Goal: Find specific page/section: Find specific page/section

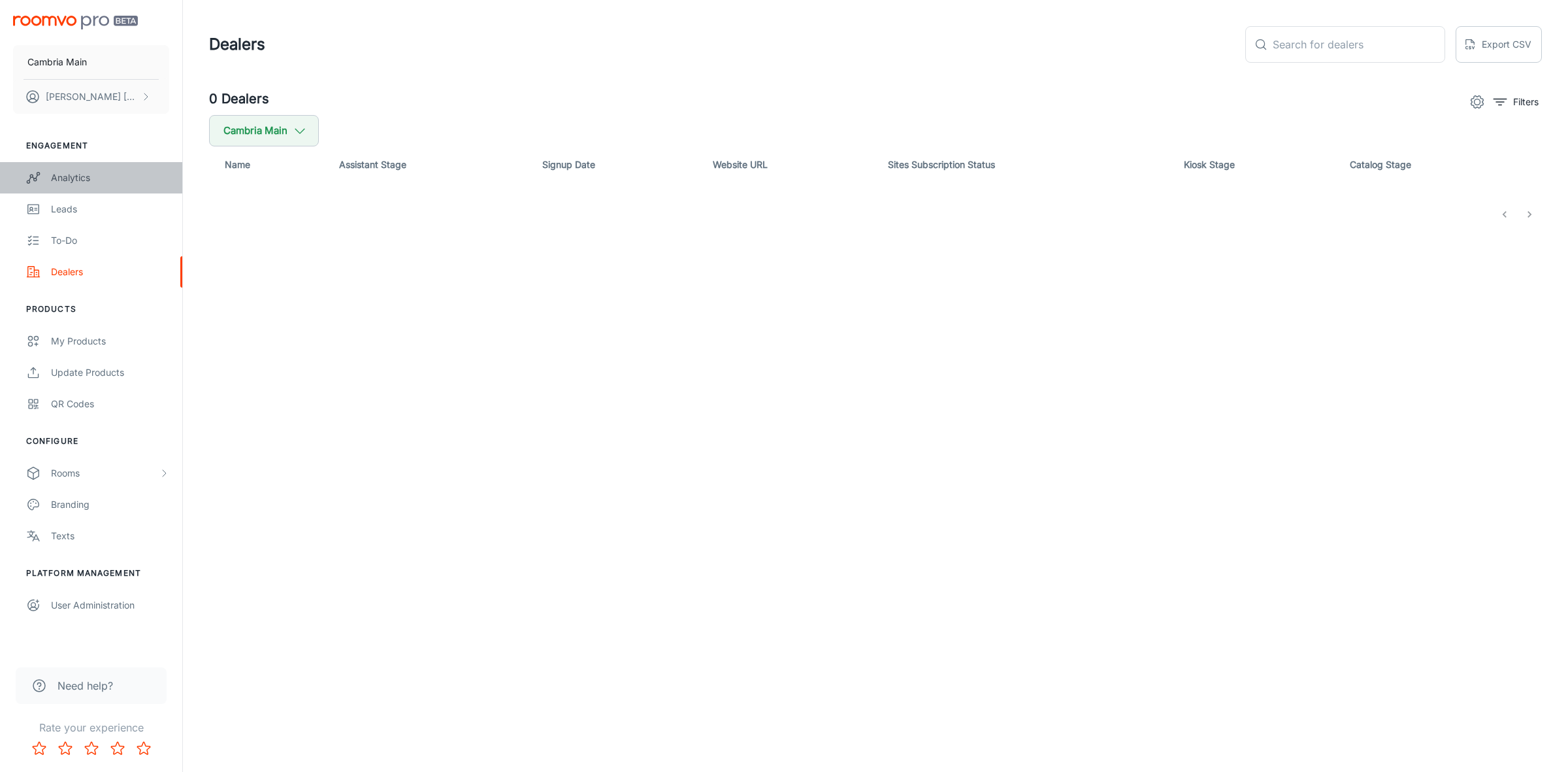
click at [68, 178] on div "Analytics" at bounding box center [110, 177] width 118 height 14
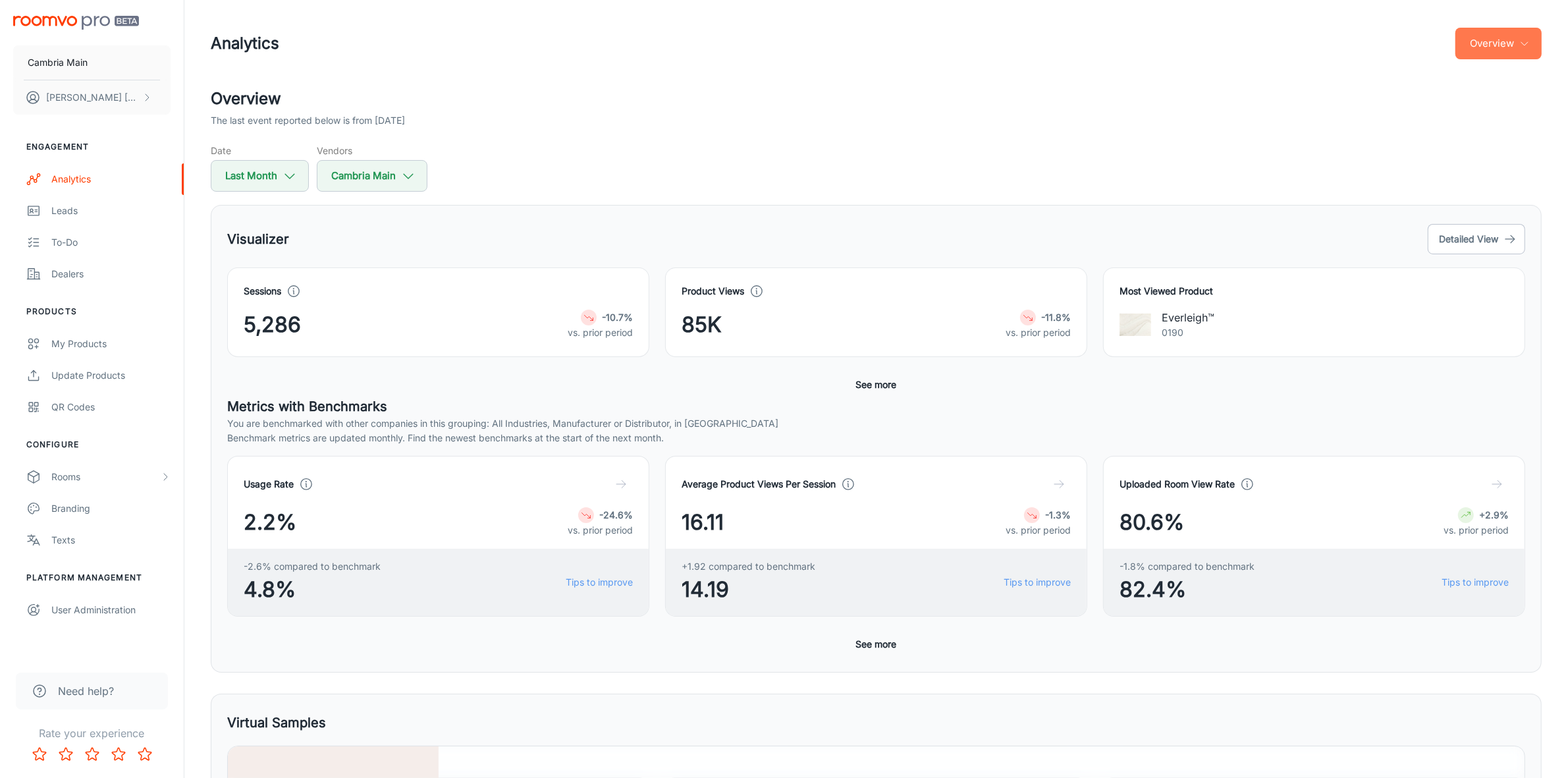
click at [1496, 43] on button "Overview" at bounding box center [1498, 44] width 86 height 32
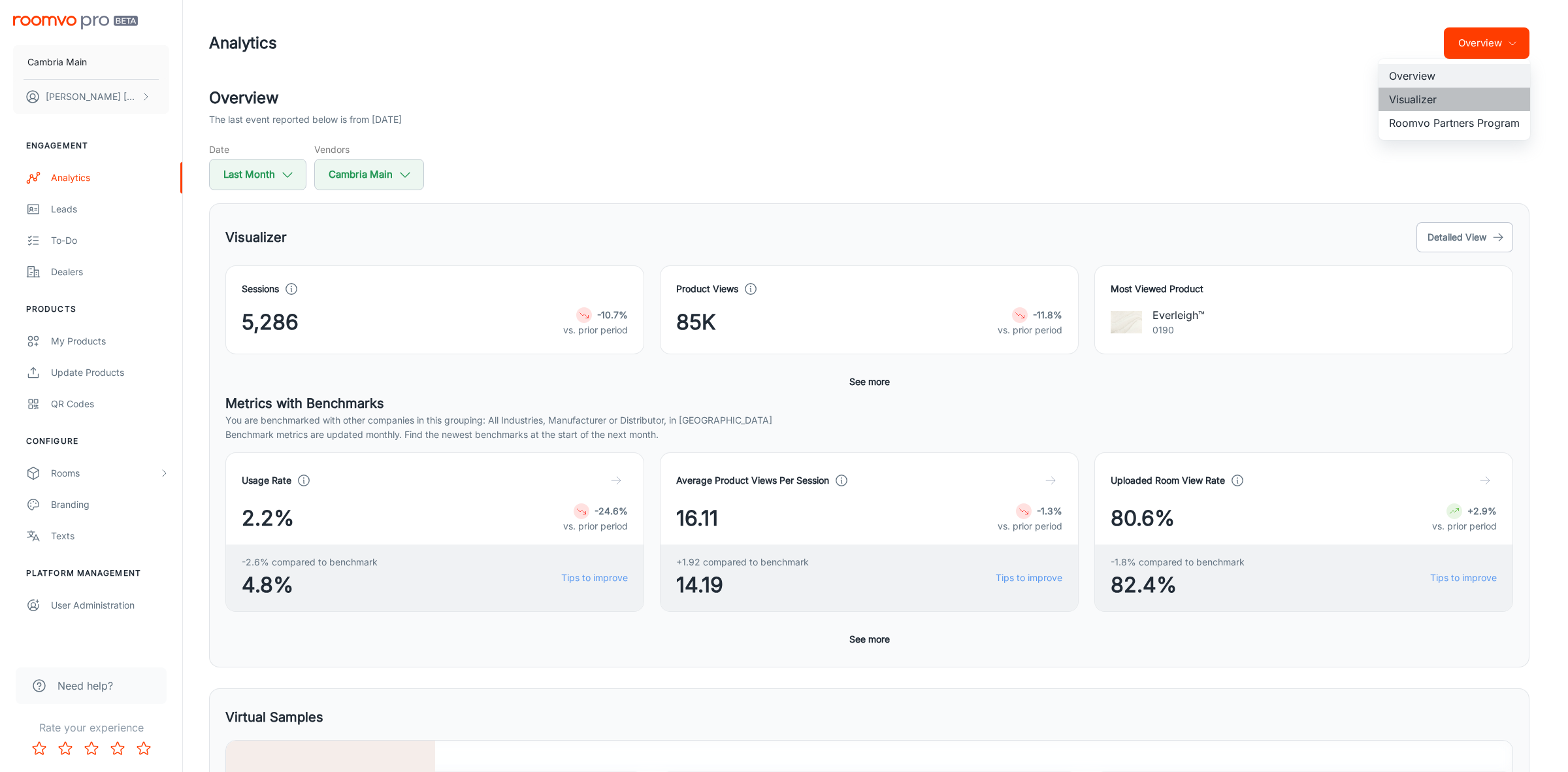
click at [1421, 93] on li "Visualizer" at bounding box center [1455, 99] width 152 height 23
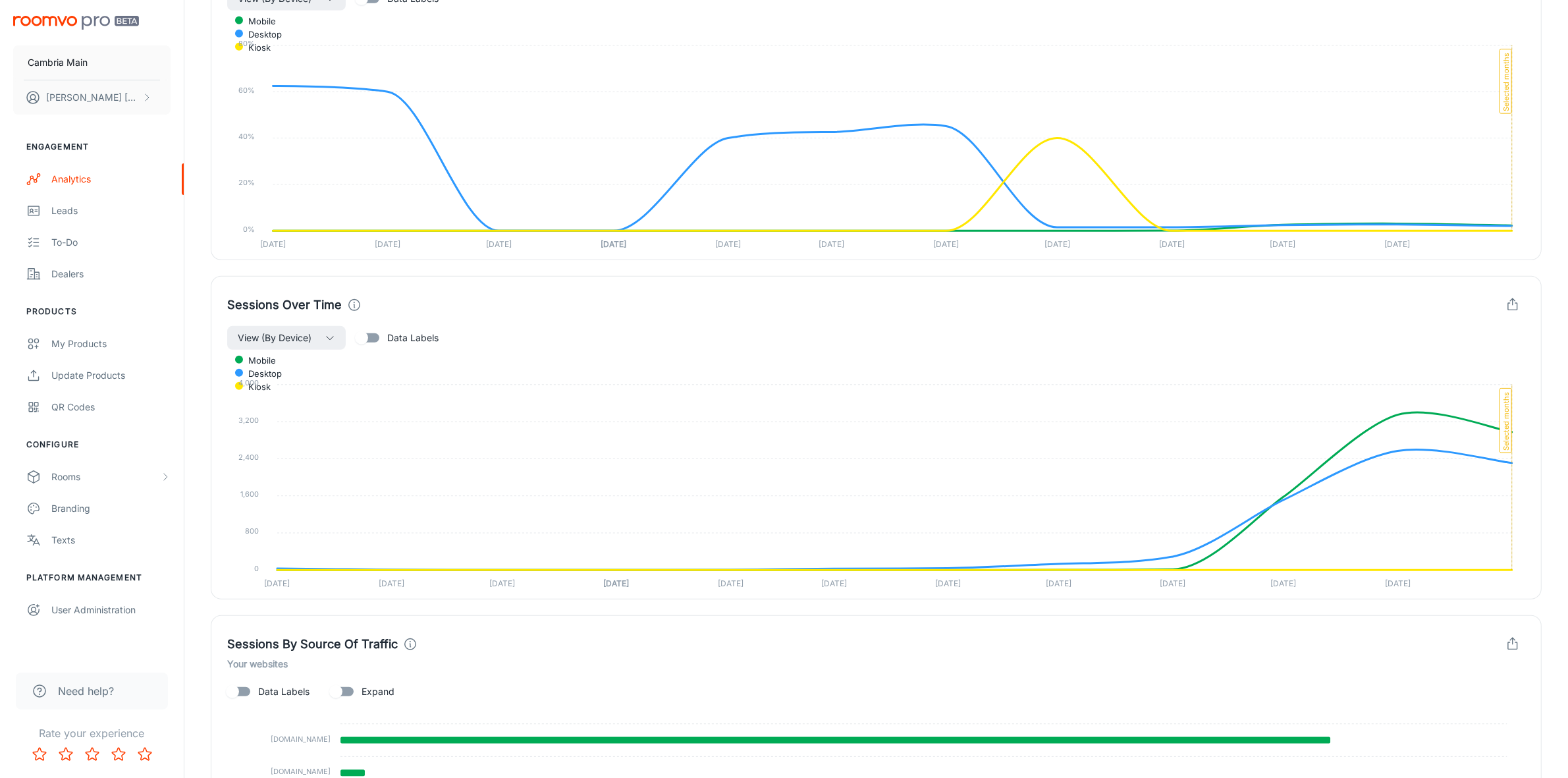
scroll to position [564, 0]
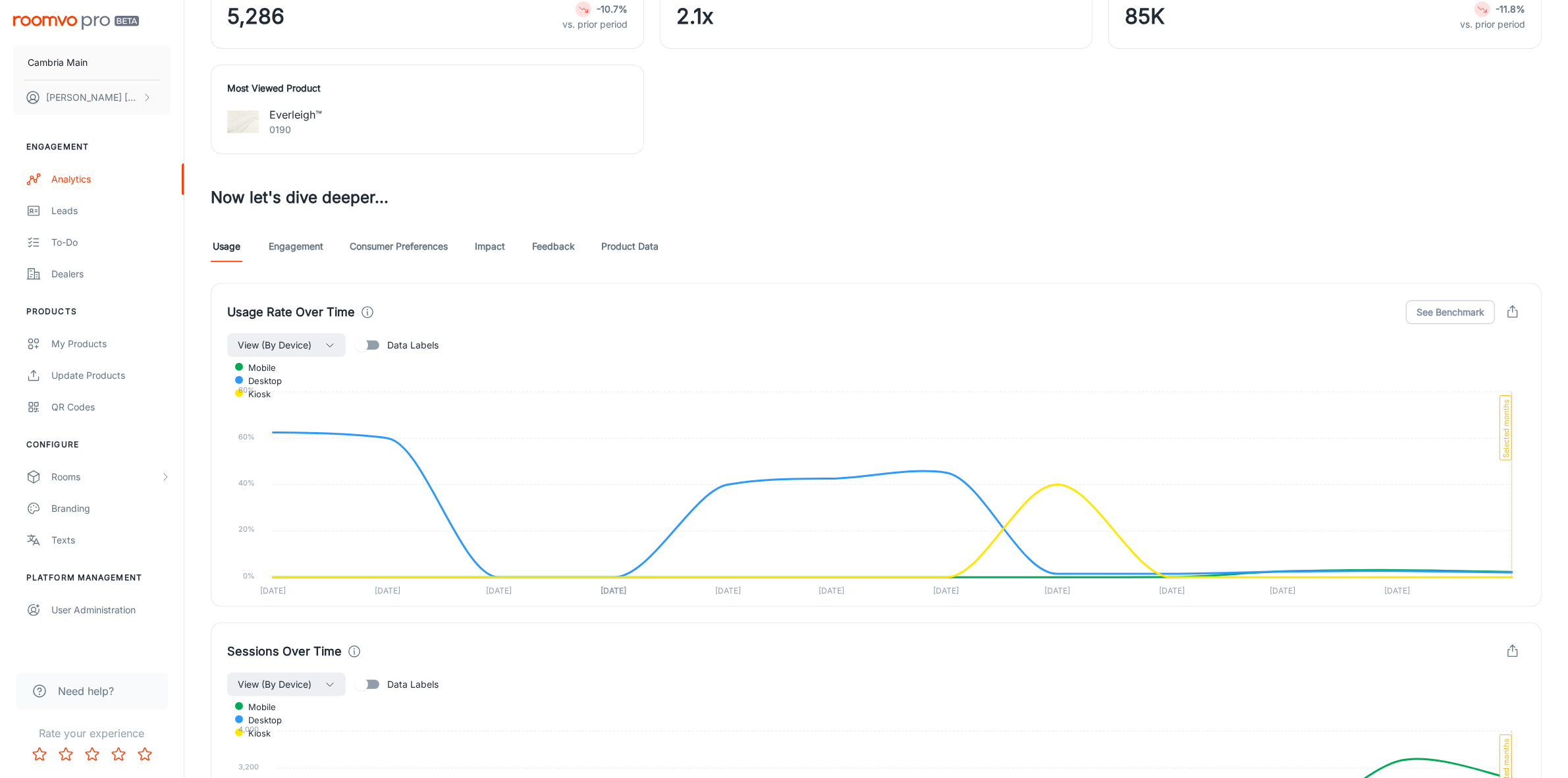
click at [543, 245] on link "Feedback" at bounding box center [553, 246] width 43 height 32
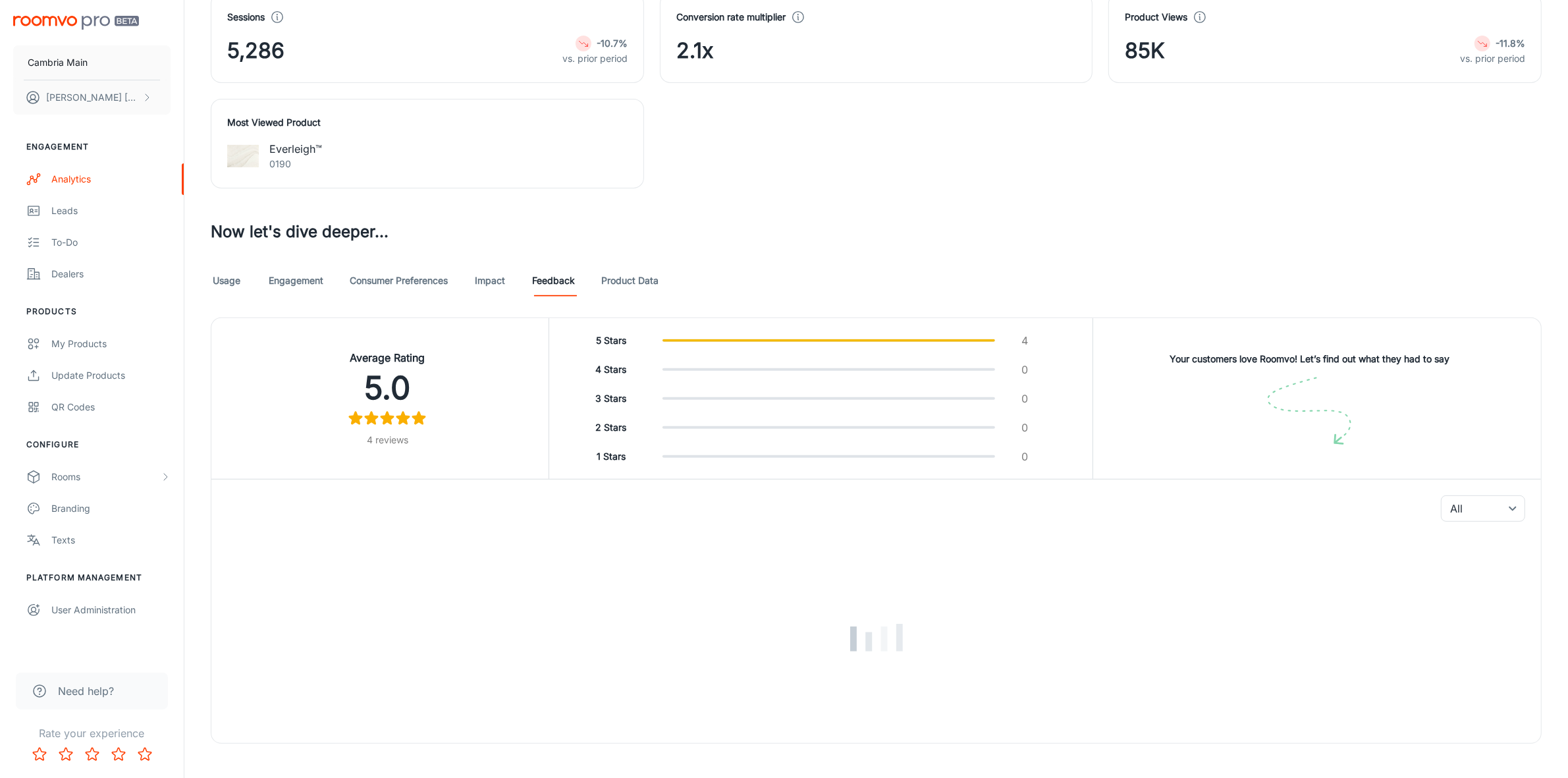
scroll to position [548, 0]
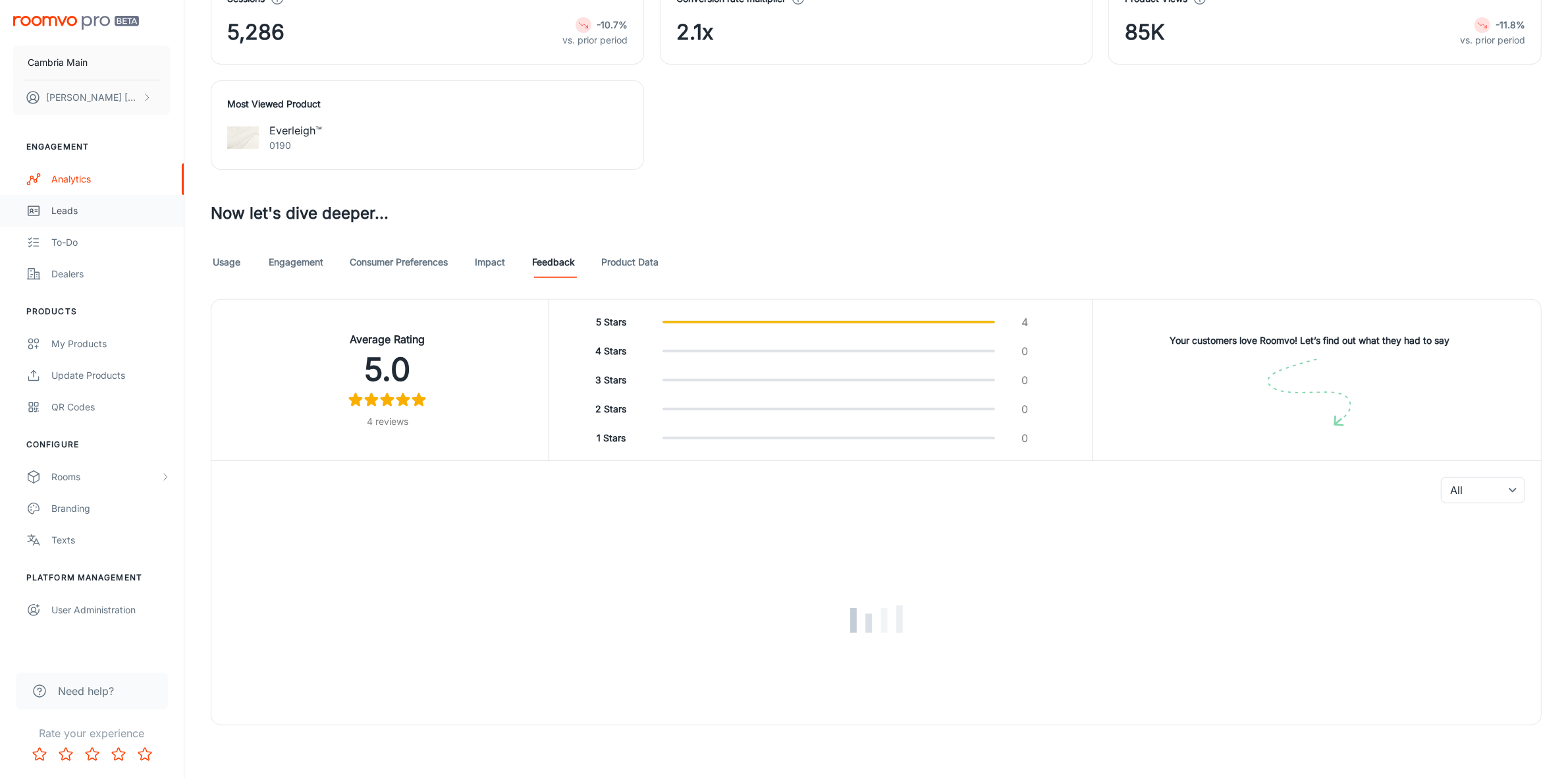
click at [61, 214] on div "Leads" at bounding box center [111, 211] width 119 height 14
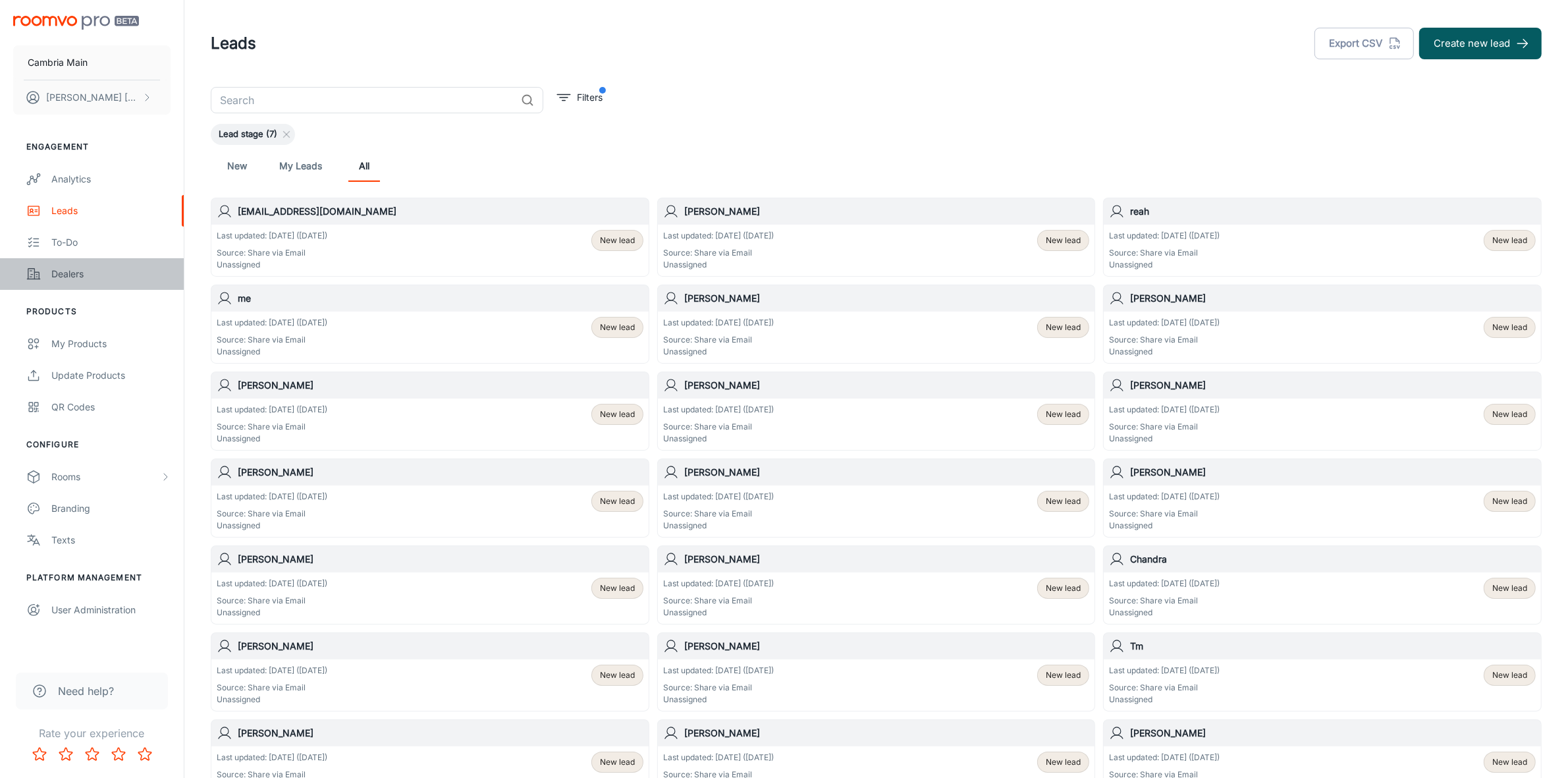
click at [90, 275] on div "Dealers" at bounding box center [111, 273] width 119 height 14
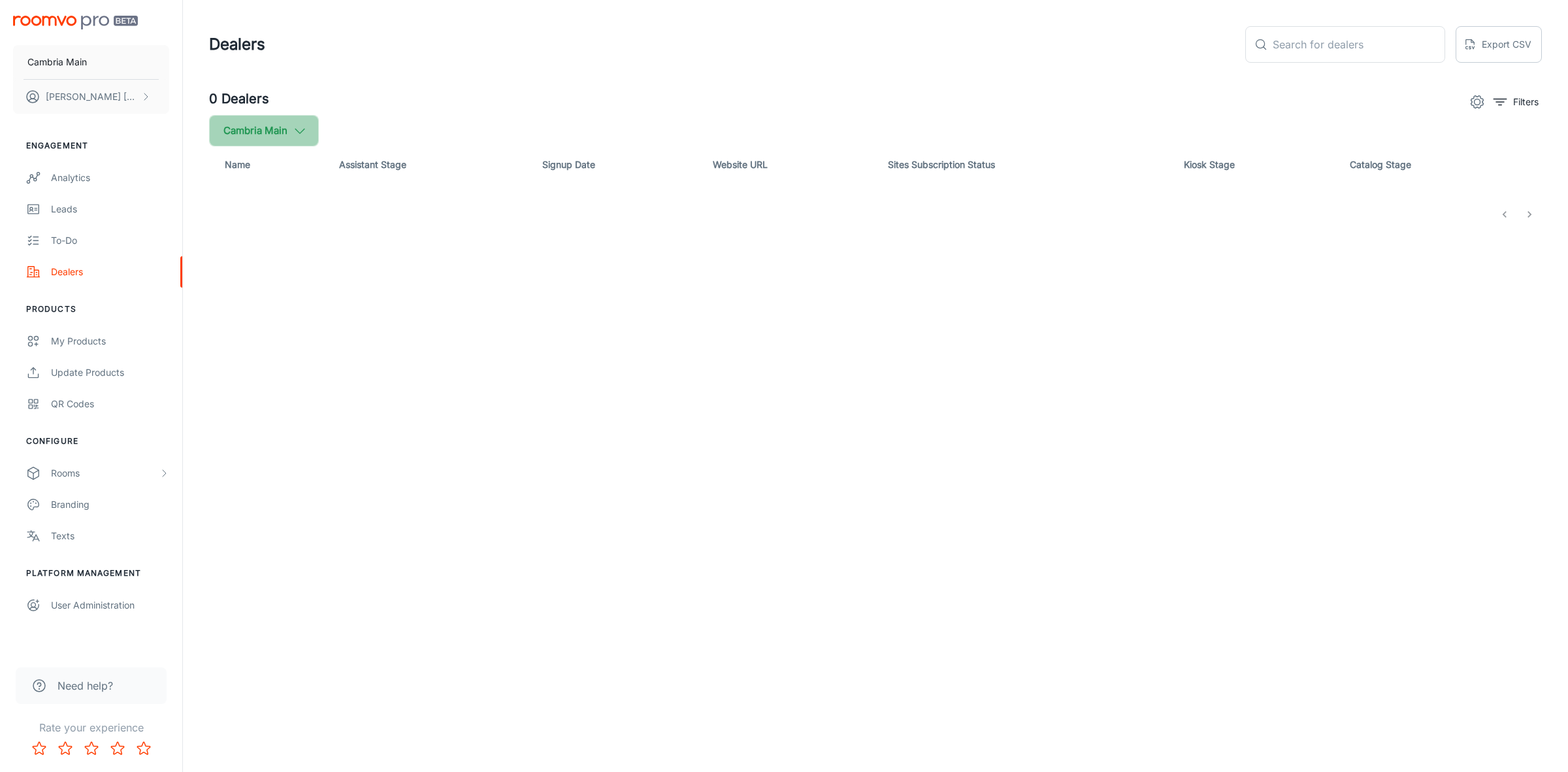
click at [302, 135] on icon "button" at bounding box center [300, 130] width 14 height 14
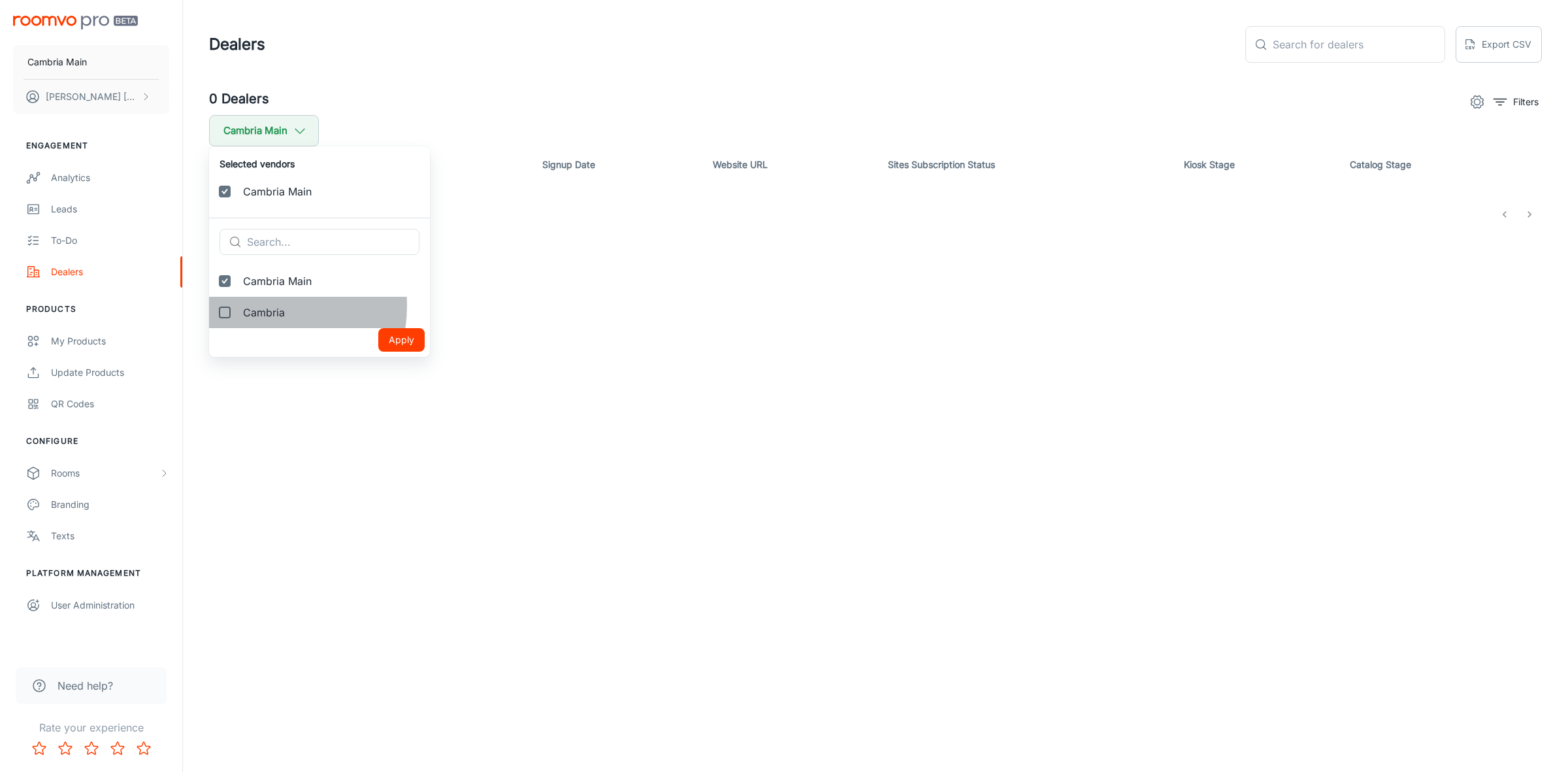
click at [259, 306] on span "Cambria" at bounding box center [331, 312] width 177 height 16
click at [238, 306] on input "Cambria" at bounding box center [225, 312] width 26 height 26
checkbox input "true"
click at [379, 363] on button "Apply" at bounding box center [402, 371] width 47 height 23
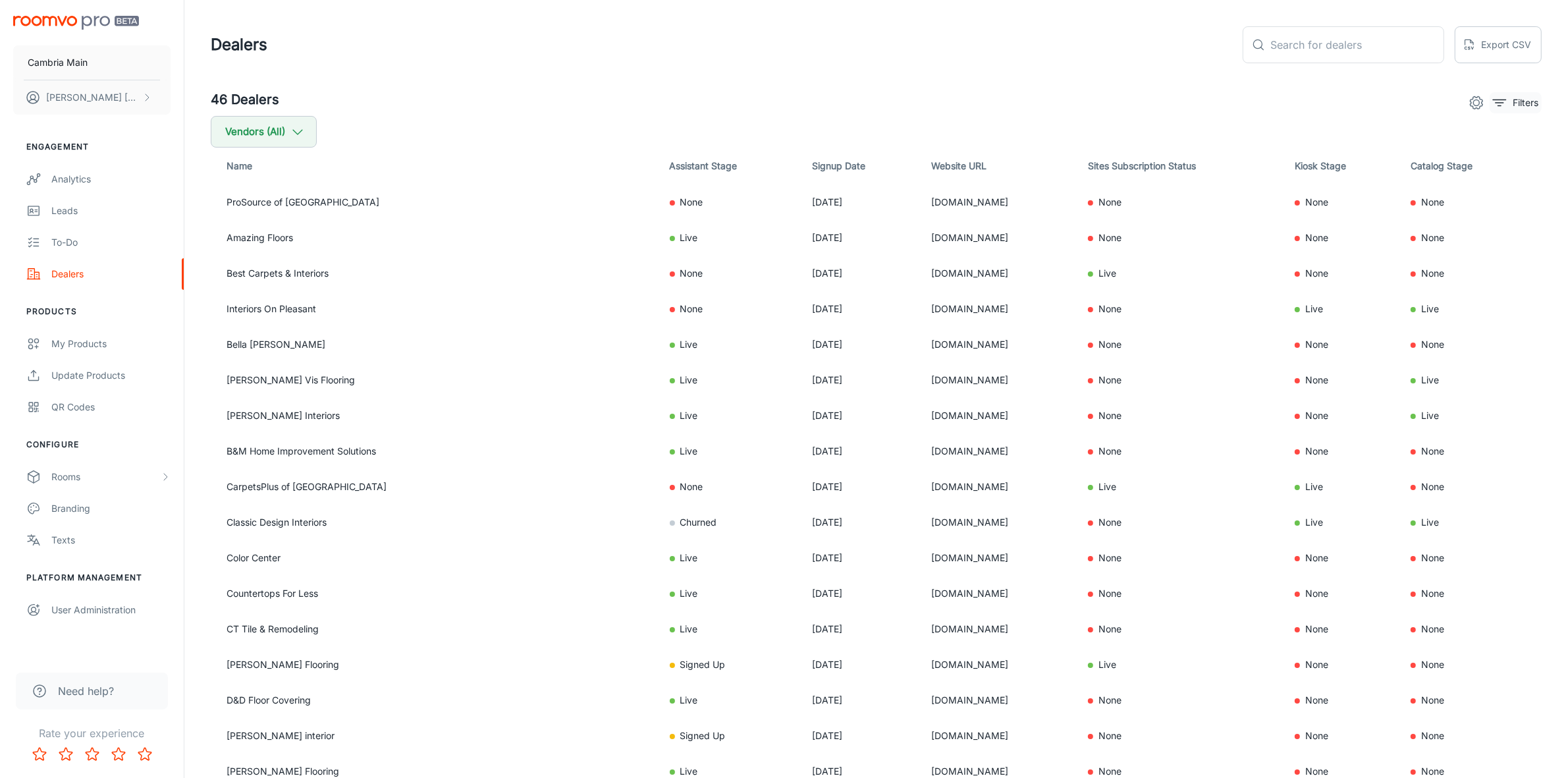
click at [1528, 109] on p "Filters" at bounding box center [1525, 102] width 26 height 14
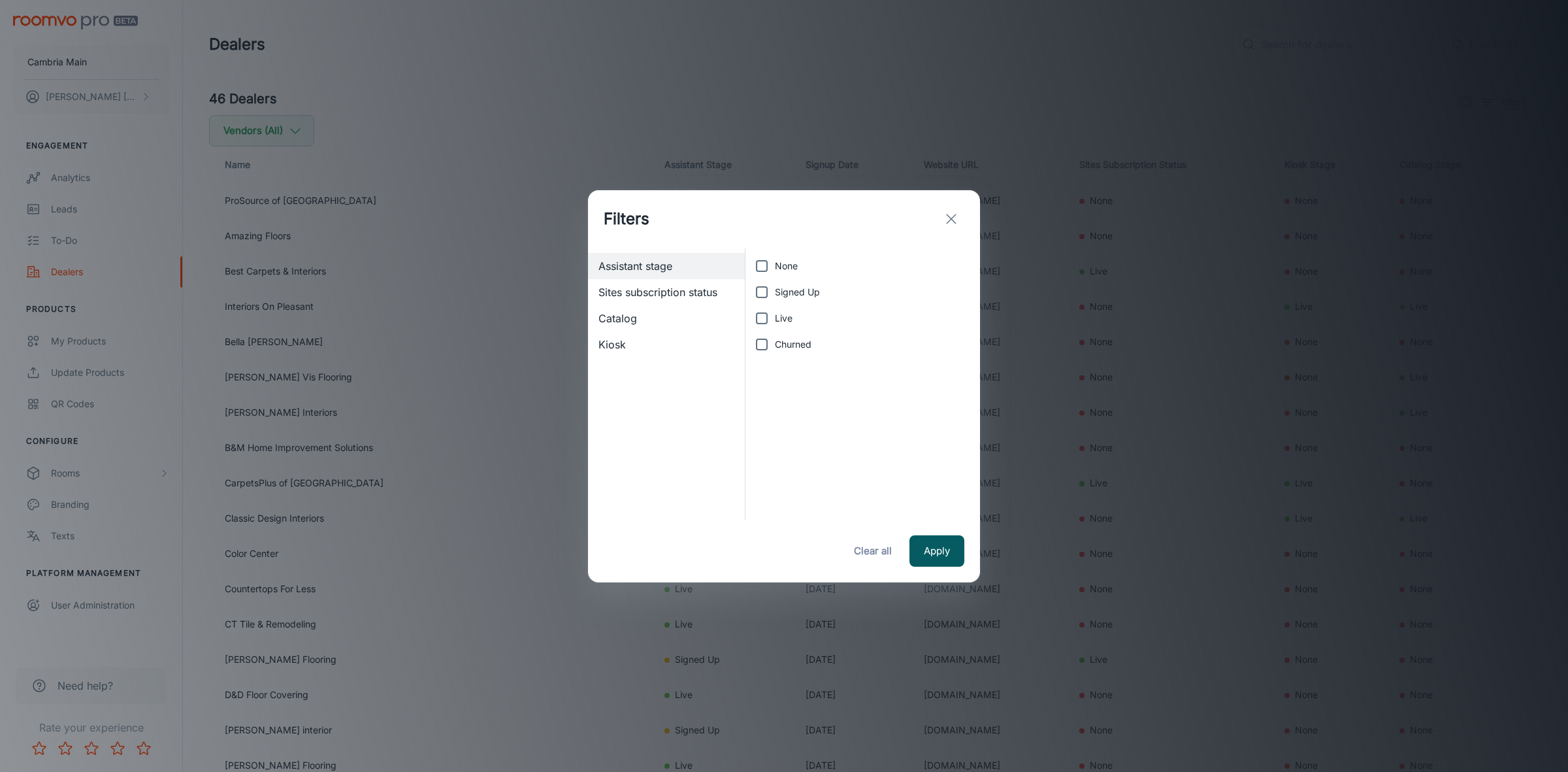
click at [758, 321] on input "Live" at bounding box center [762, 318] width 26 height 26
checkbox input "true"
click at [939, 550] on button "Apply" at bounding box center [936, 551] width 55 height 32
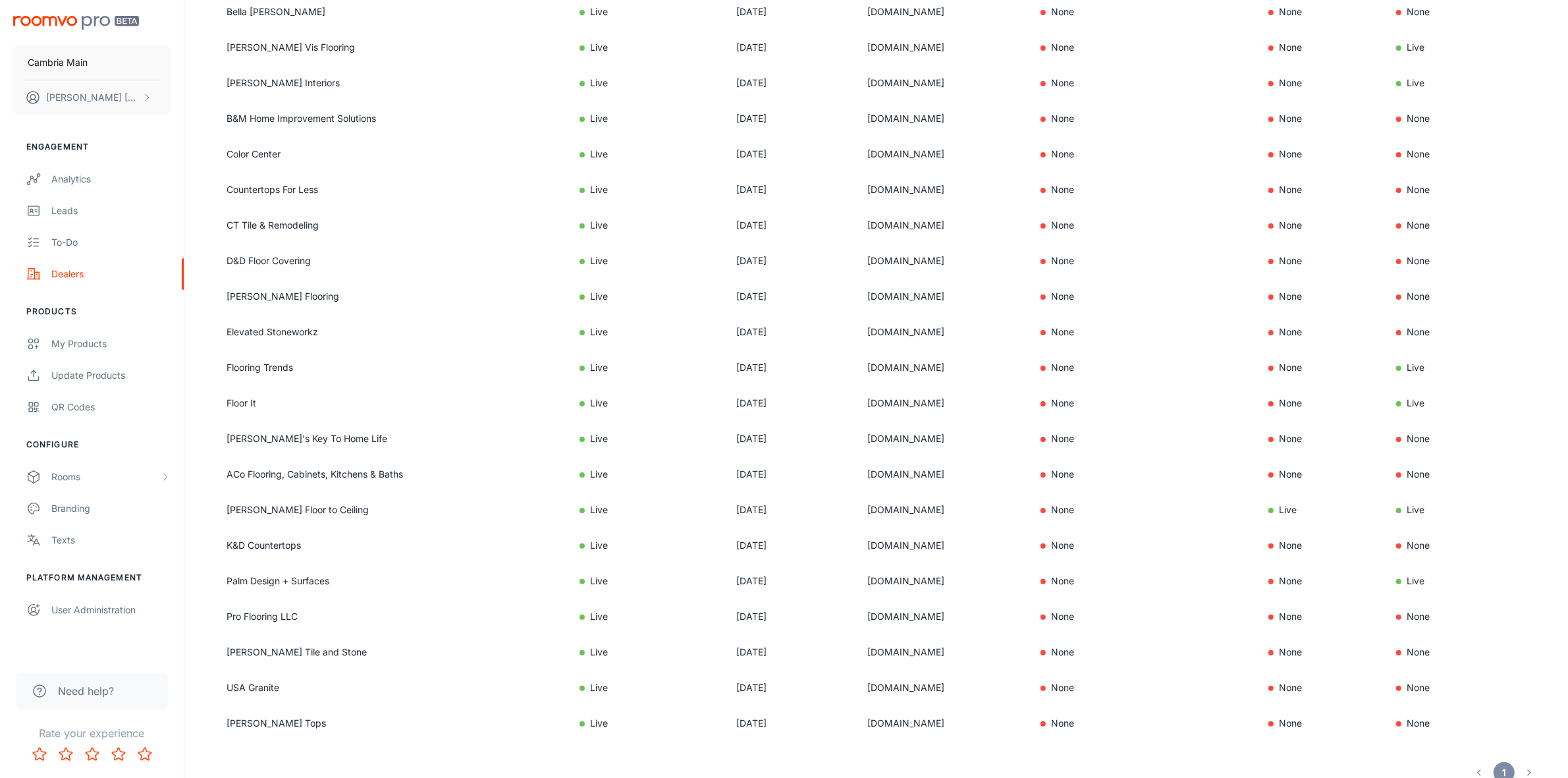
scroll to position [305, 0]
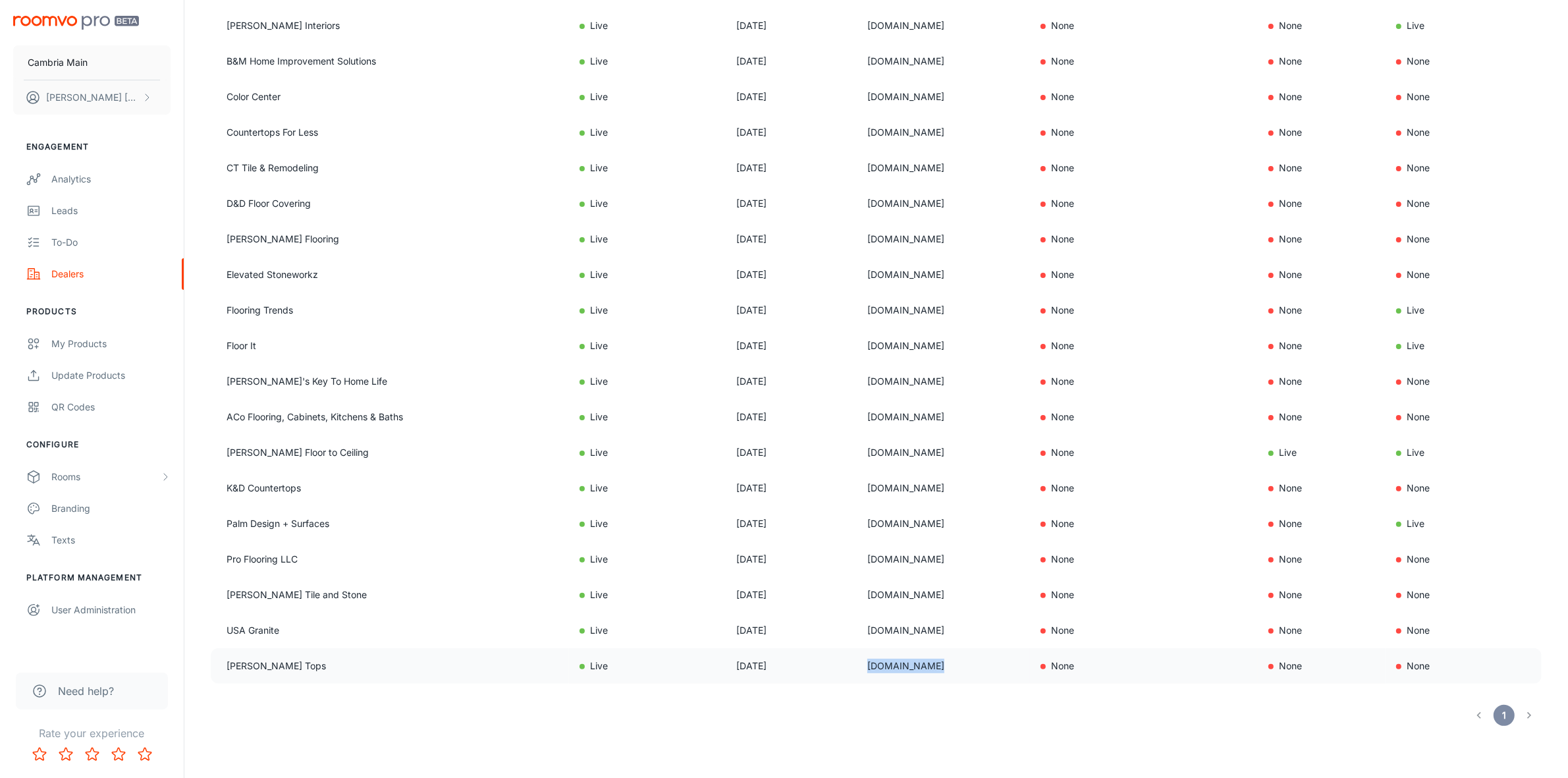
drag, startPoint x: 881, startPoint y: 667, endPoint x: 795, endPoint y: 670, distance: 86.1
click at [856, 670] on td "[DOMAIN_NAME]" at bounding box center [943, 666] width 173 height 36
copy td "[DOMAIN_NAME]"
